Goal: Task Accomplishment & Management: Manage account settings

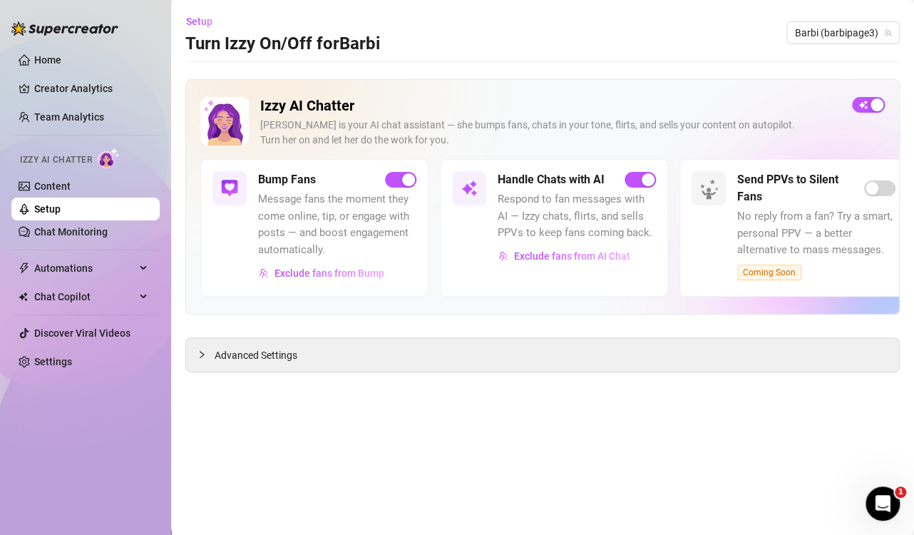
click at [44, 58] on link "Home" at bounding box center [47, 59] width 27 height 11
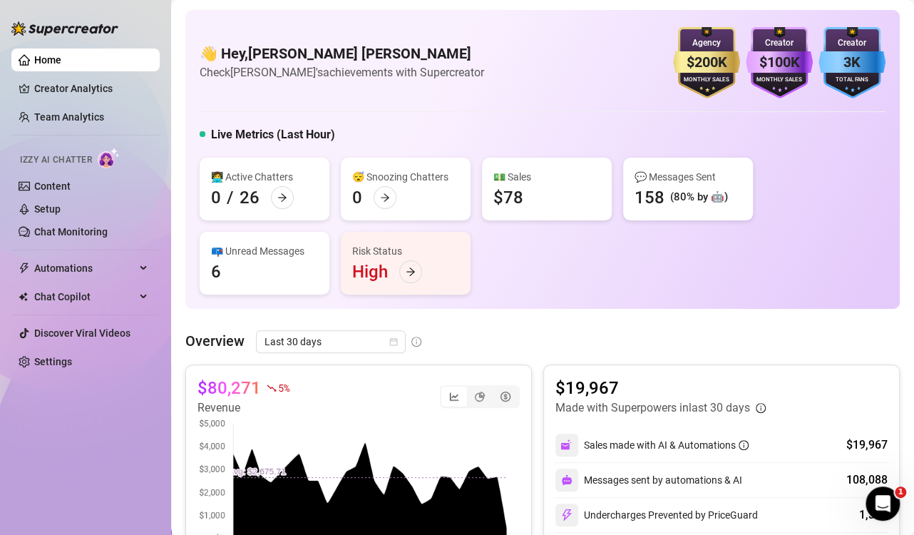
click at [88, 443] on div "Home Creator Analytics Team Analytics Izzy AI Chatter Content Setup Chat Monito…" at bounding box center [85, 261] width 148 height 522
click at [520, 269] on div "👩‍💻 Active Chatters 0 / 26 😴 Snoozing Chatters 0 💵 Sales $78 💬 Messages Sent 15…" at bounding box center [543, 226] width 686 height 137
click at [384, 200] on icon "arrow-right" at bounding box center [385, 198] width 10 height 10
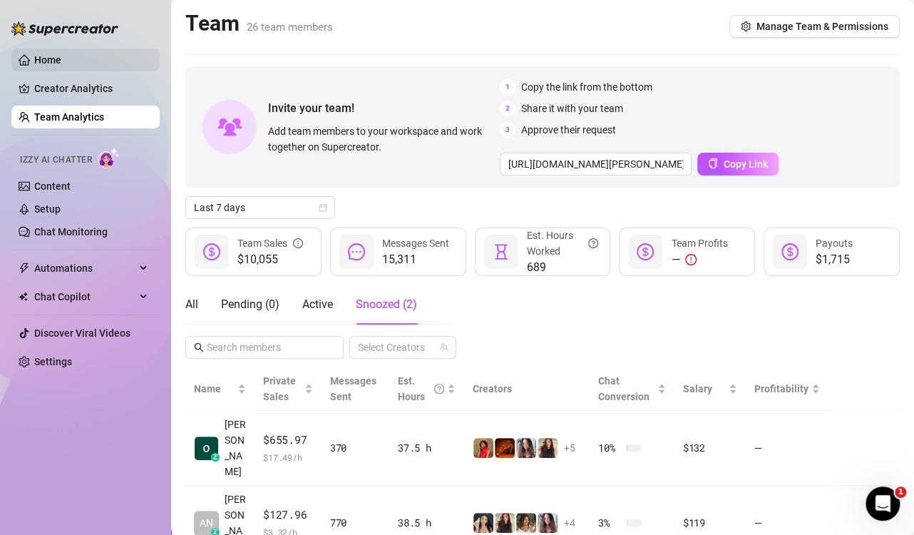
click at [36, 58] on link "Home" at bounding box center [47, 59] width 27 height 11
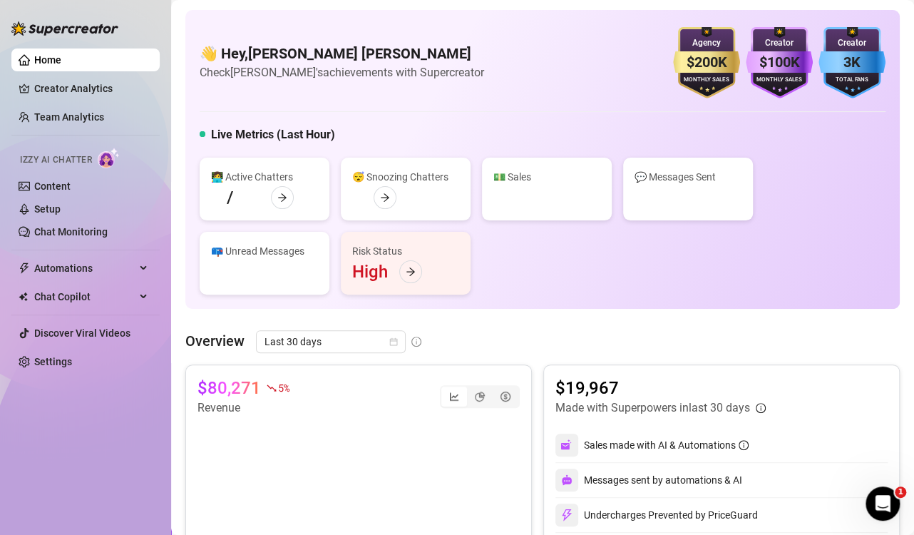
click at [565, 261] on div "👩‍💻 Active Chatters 2 / 26 😴 Snoozing Chatters 1 💵 Sales $0 💬 Messages Sent 136…" at bounding box center [543, 226] width 686 height 137
click at [382, 197] on icon "arrow-right" at bounding box center [385, 198] width 10 height 10
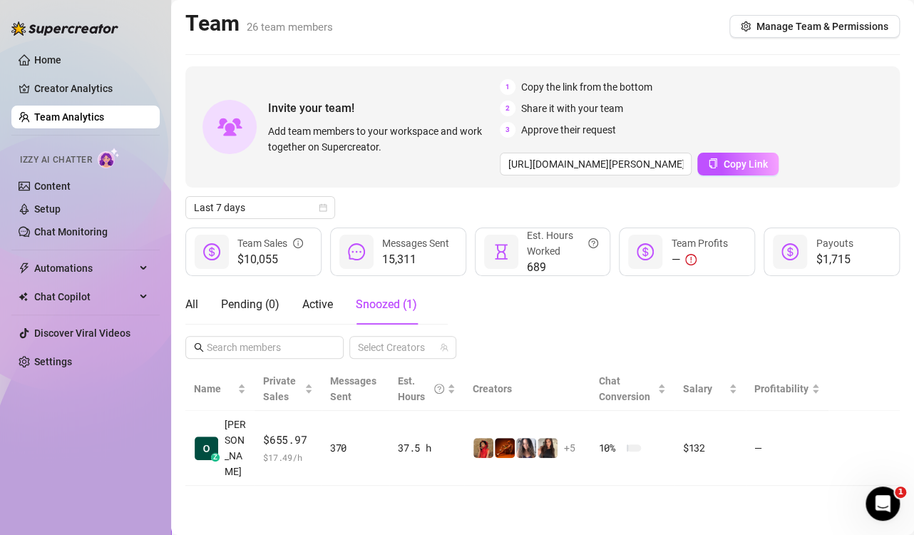
click at [48, 114] on link "Team Analytics" at bounding box center [69, 116] width 70 height 11
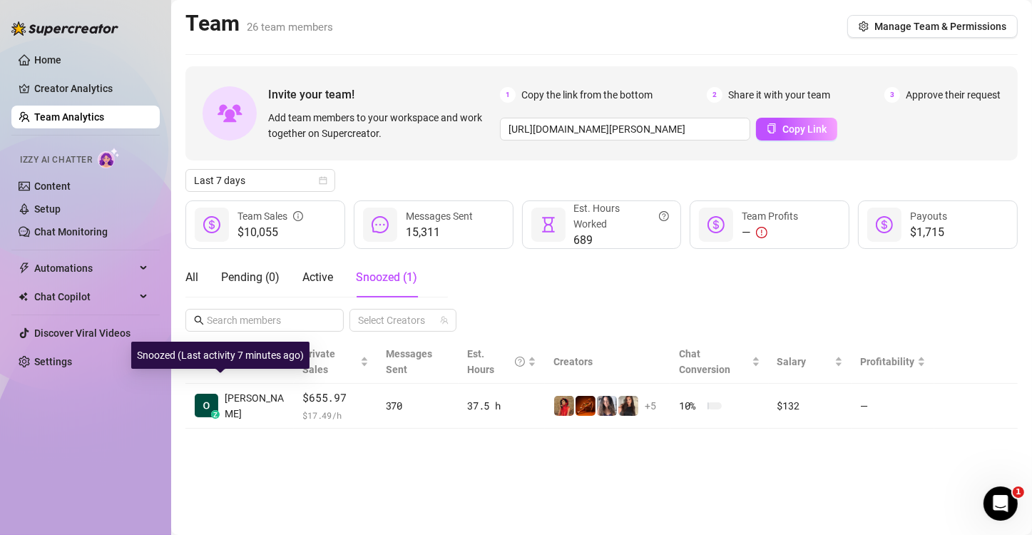
click at [364, 449] on main "Team 26 team members Manage Team & Permissions Invite your team! Add team membe…" at bounding box center [601, 267] width 861 height 535
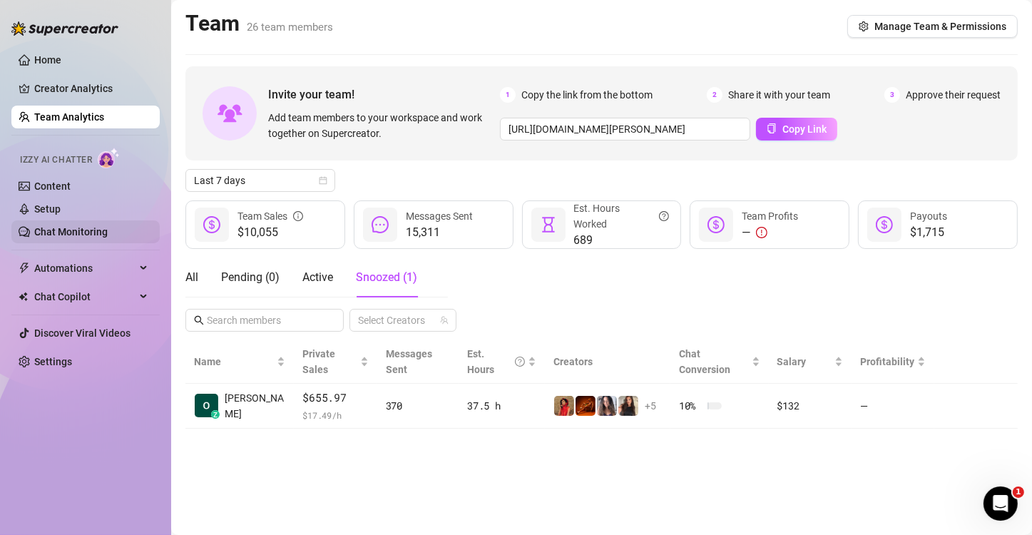
click at [54, 232] on link "Chat Monitoring" at bounding box center [70, 231] width 73 height 11
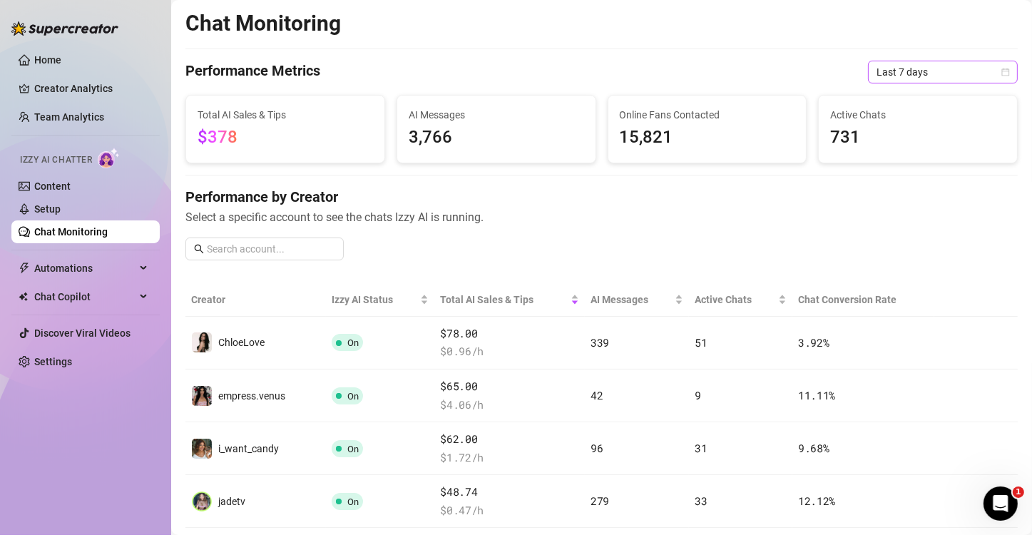
click at [914, 74] on icon "calendar" at bounding box center [1005, 72] width 9 height 9
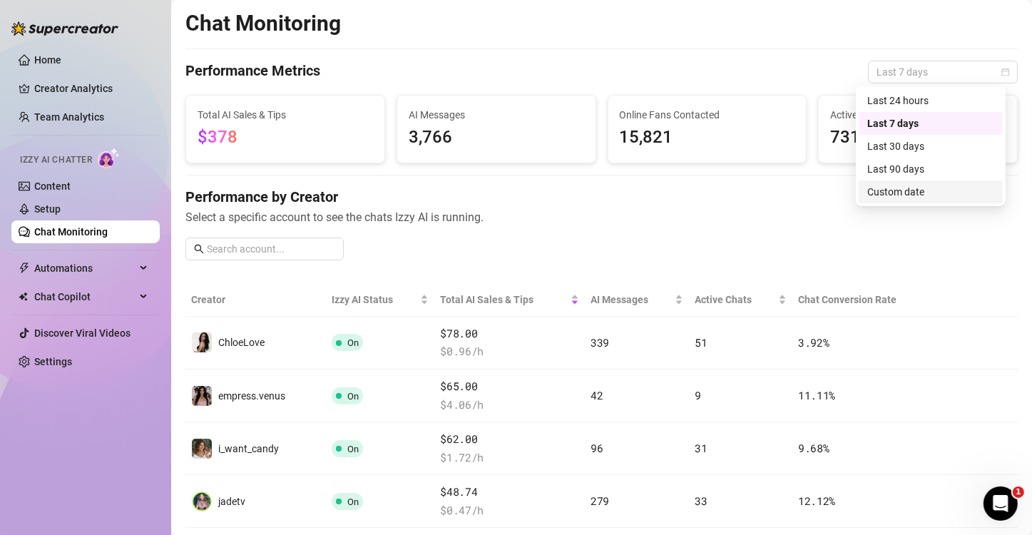
click at [914, 189] on div "Custom date" at bounding box center [930, 192] width 127 height 16
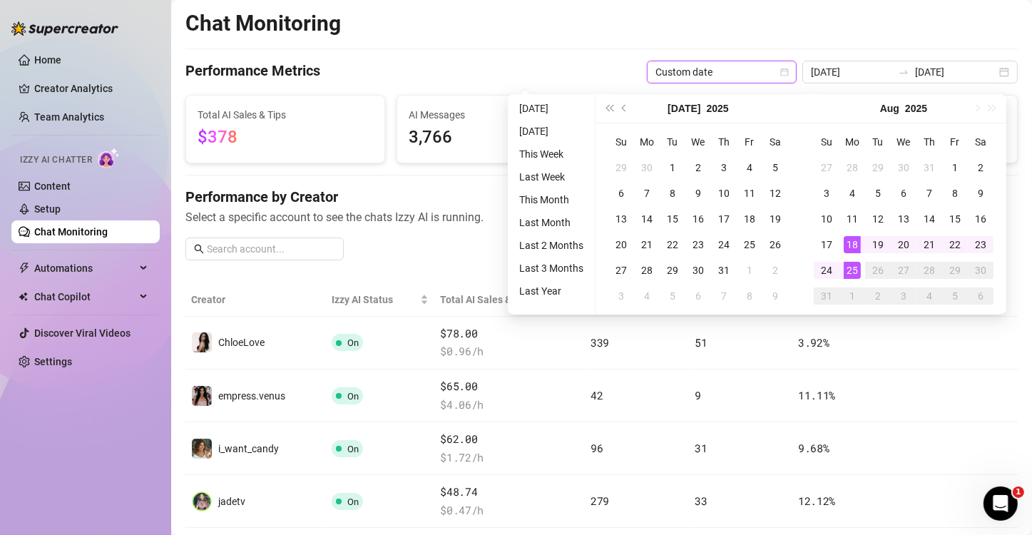
type input "[DATE]"
click at [850, 274] on div "25" at bounding box center [852, 270] width 17 height 17
click at [851, 274] on div "25" at bounding box center [852, 270] width 17 height 17
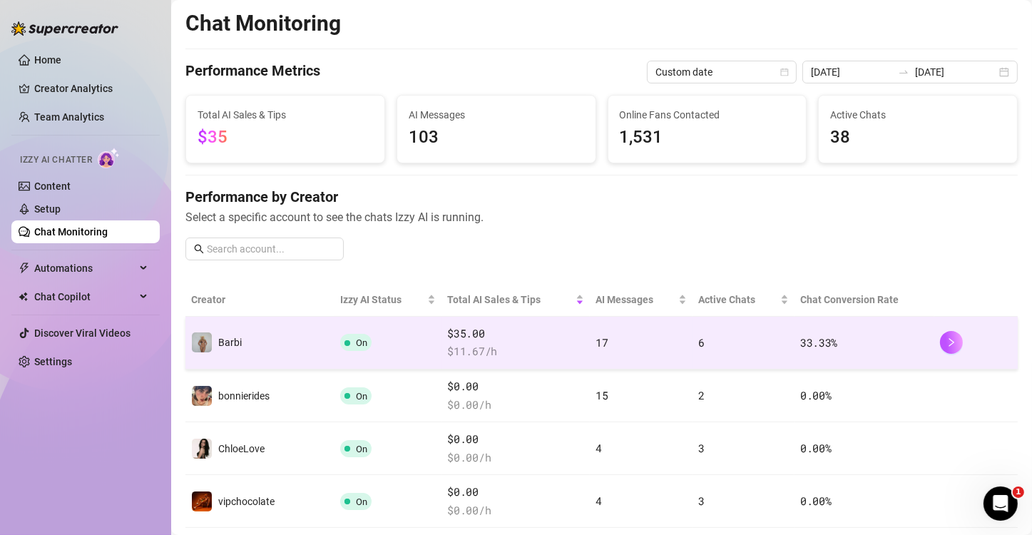
click at [518, 345] on span "$ 11.67 /h" at bounding box center [515, 351] width 137 height 17
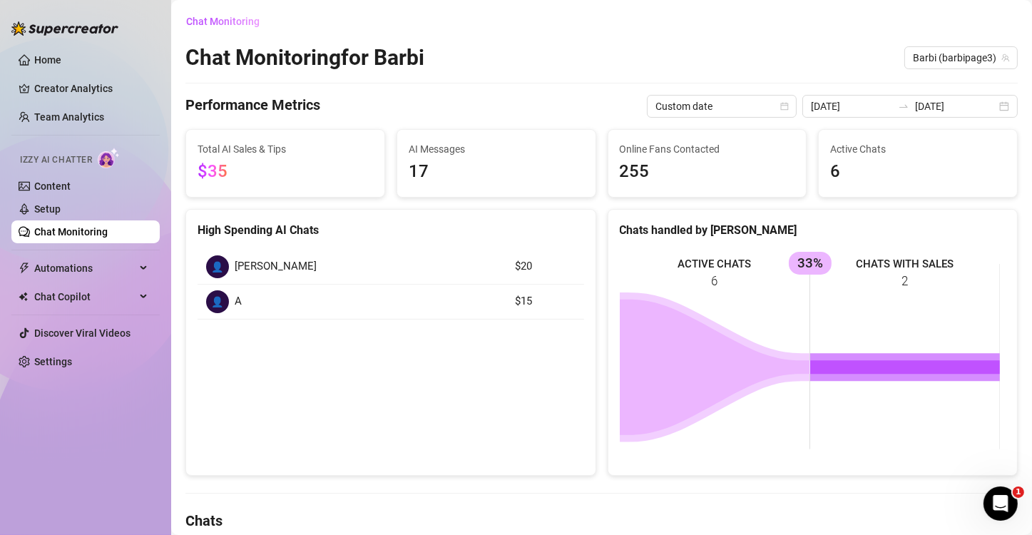
click at [57, 228] on link "Chat Monitoring" at bounding box center [70, 231] width 73 height 11
